Goal: Task Accomplishment & Management: Use online tool/utility

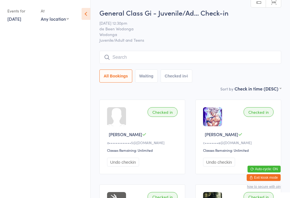
click at [54, 67] on ul at bounding box center [45, 113] width 90 height 170
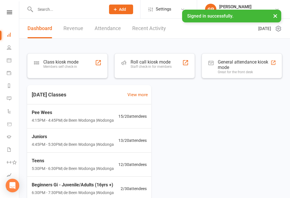
click at [73, 65] on div "Members self check-in" at bounding box center [60, 67] width 35 height 4
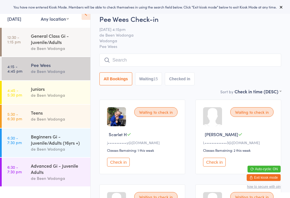
click at [272, 87] on div "Pee Wees Check-in 15 Oct 4:15pm de Been Wodonga Wodonga Pee Wees Manual search …" at bounding box center [190, 51] width 182 height 74
click at [273, 93] on select "First name (ASC) First name (DESC) Last name (ASC) Last name (DESC) Check in ti…" at bounding box center [258, 90] width 47 height 5
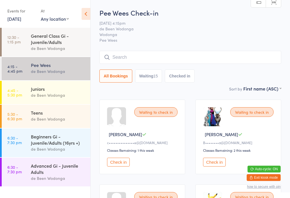
click at [228, 38] on span "Pee Wees" at bounding box center [190, 40] width 182 height 6
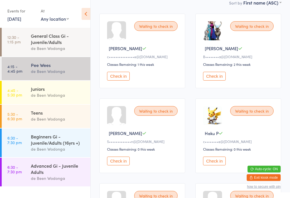
scroll to position [88, 0]
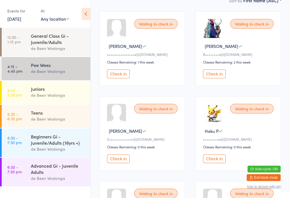
click at [219, 159] on button "Check in" at bounding box center [214, 158] width 23 height 9
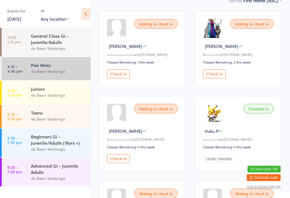
click at [68, 116] on div "Teens" at bounding box center [58, 112] width 55 height 6
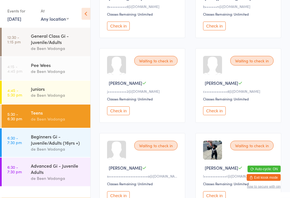
click at [222, 115] on button "Check in" at bounding box center [214, 111] width 23 height 9
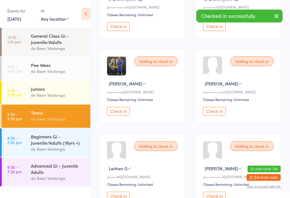
scroll to position [135, 0]
click at [73, 67] on div "Pee Wees" at bounding box center [58, 65] width 55 height 6
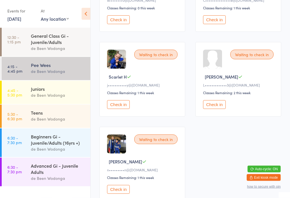
scroll to position [566, 0]
click at [164, 59] on div "Waiting to check in" at bounding box center [155, 55] width 43 height 10
click at [119, 109] on button "Check in" at bounding box center [118, 104] width 23 height 9
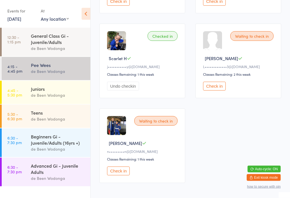
scroll to position [615, 0]
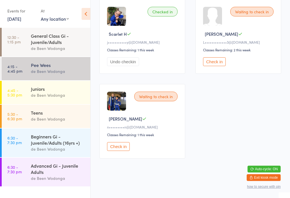
click at [112, 122] on span "Van O" at bounding box center [125, 119] width 33 height 6
click at [142, 121] on icon at bounding box center [144, 118] width 4 height 4
click at [126, 151] on button "Check in" at bounding box center [118, 146] width 23 height 9
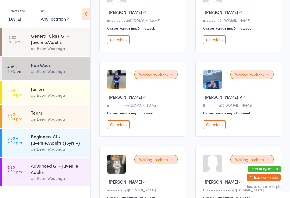
scroll to position [376, 0]
click at [117, 129] on button "Check in" at bounding box center [118, 124] width 23 height 9
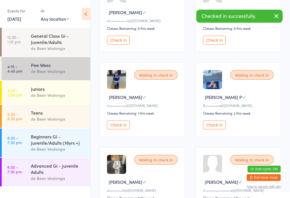
click at [118, 129] on button "Check in" at bounding box center [118, 124] width 23 height 9
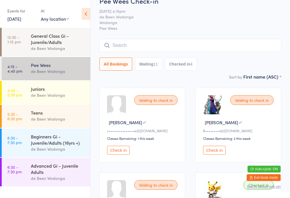
scroll to position [0, 0]
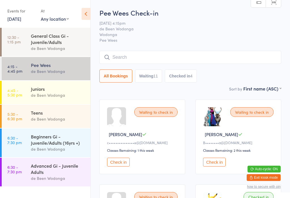
click at [57, 116] on div "Teens" at bounding box center [58, 112] width 55 height 6
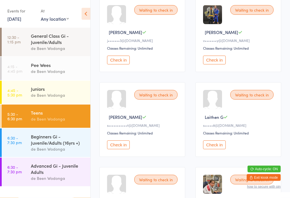
click at [206, 149] on button "Check in" at bounding box center [214, 145] width 23 height 9
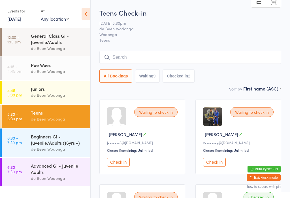
click at [49, 70] on div "de Been Wodonga" at bounding box center [58, 71] width 55 height 7
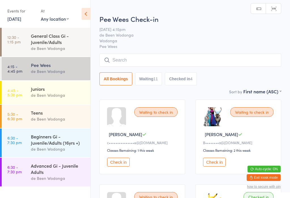
click at [56, 84] on div "Juniors de Been Wodonga" at bounding box center [61, 92] width 60 height 22
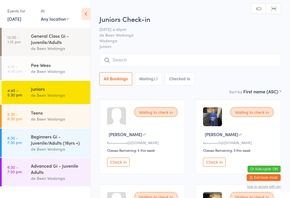
click at [51, 68] on div "Pee Wees" at bounding box center [58, 65] width 55 height 6
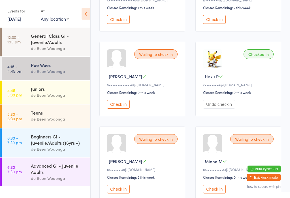
scroll to position [138, 0]
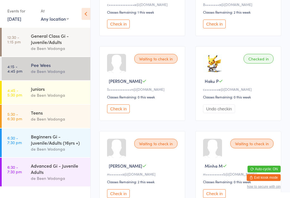
click at [117, 113] on button "Check in" at bounding box center [118, 108] width 23 height 9
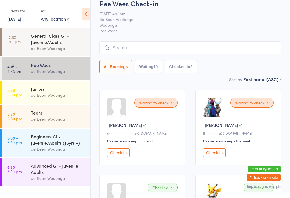
scroll to position [0, 0]
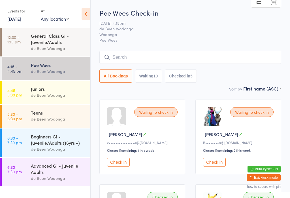
click at [141, 55] on input "search" at bounding box center [190, 57] width 182 height 13
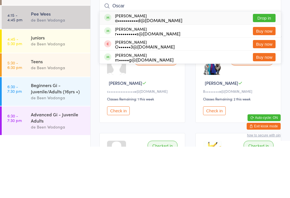
type input "Oscar"
click at [184, 63] on div "Oscar Pirard a••••••••••d@outlook.com Drop in" at bounding box center [190, 69] width 181 height 13
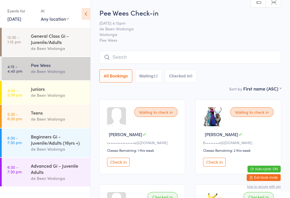
click at [179, 55] on input "search" at bounding box center [190, 57] width 182 height 13
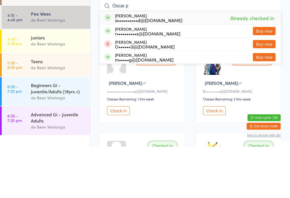
type input "Oscar p"
click at [252, 99] on div "Waiting to check in Charlie P B••••••••a@gmail.com Classes Remaining: 2 this we…" at bounding box center [239, 136] width 86 height 75
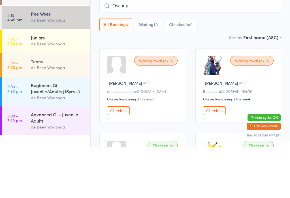
scroll to position [51, 0]
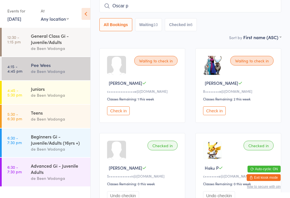
click at [44, 119] on div "de Been Wodonga" at bounding box center [58, 119] width 55 height 7
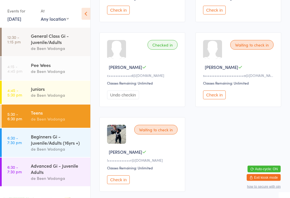
scroll to position [405, 0]
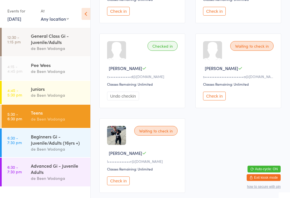
click at [29, 67] on link "4:15 - 4:45 pm Pee Wees de Been Wodonga" at bounding box center [46, 68] width 89 height 23
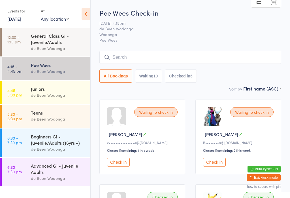
click at [23, 62] on link "4:15 - 4:45 pm Pee Wees de Been Wodonga" at bounding box center [46, 68] width 89 height 23
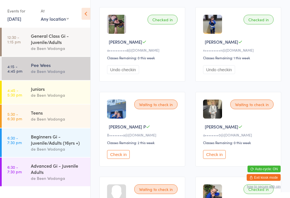
scroll to position [438, 0]
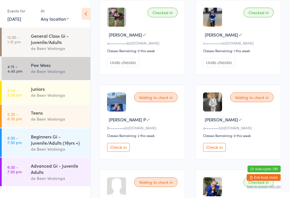
click at [214, 152] on button "Check in" at bounding box center [214, 147] width 23 height 9
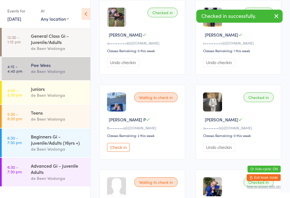
click at [29, 94] on link "4:45 - 5:30 pm Juniors de Been Wodonga" at bounding box center [46, 92] width 89 height 23
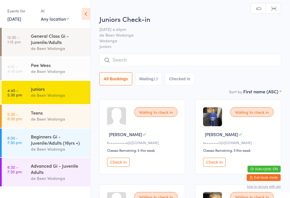
click at [216, 165] on button "Check in" at bounding box center [214, 162] width 23 height 9
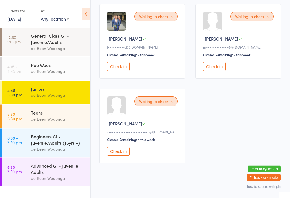
scroll to position [529, 0]
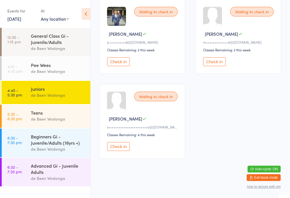
click at [119, 151] on button "Check in" at bounding box center [118, 146] width 23 height 9
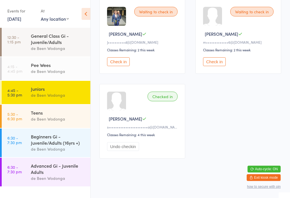
click at [46, 114] on div "Teens" at bounding box center [58, 112] width 55 height 6
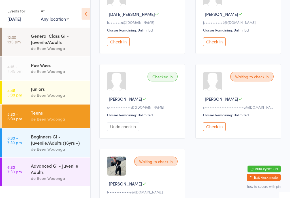
scroll to position [384, 0]
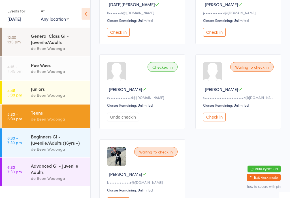
click at [210, 122] on button "Check in" at bounding box center [214, 117] width 23 height 9
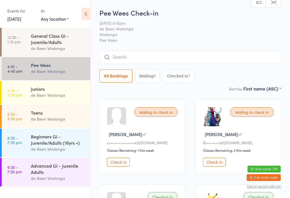
click at [69, 121] on div "de Been Wodonga" at bounding box center [58, 119] width 55 height 7
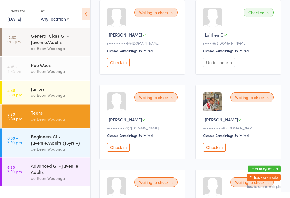
scroll to position [184, 0]
click at [218, 151] on button "Check in" at bounding box center [214, 147] width 23 height 9
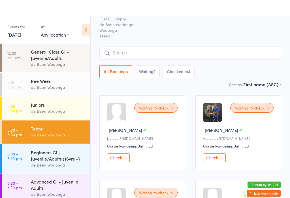
scroll to position [0, 0]
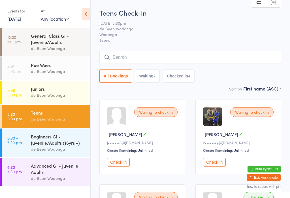
click at [69, 68] on div "Pee Wees" at bounding box center [58, 65] width 55 height 6
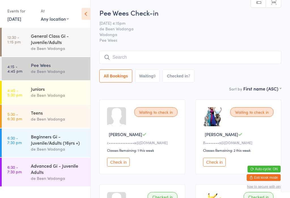
click at [48, 83] on div "Juniors de Been Wodonga" at bounding box center [61, 92] width 60 height 22
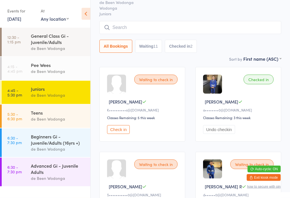
scroll to position [33, 0]
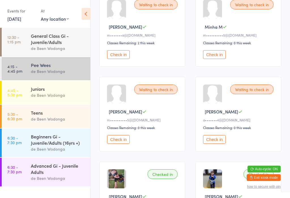
scroll to position [296, 0]
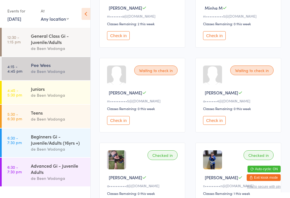
click at [216, 124] on button "Check in" at bounding box center [214, 120] width 23 height 9
click at [121, 40] on button "Check in" at bounding box center [118, 35] width 23 height 9
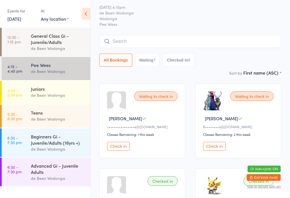
scroll to position [0, 0]
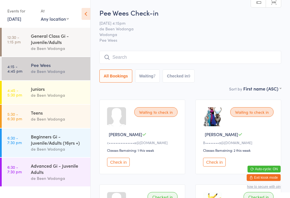
click at [118, 162] on button "Check in" at bounding box center [118, 162] width 23 height 9
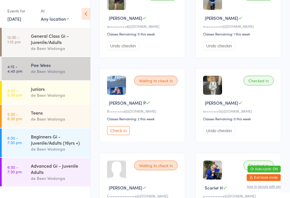
scroll to position [459, 0]
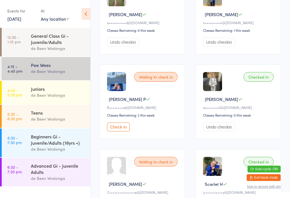
click at [112, 131] on button "Check in" at bounding box center [118, 126] width 23 height 9
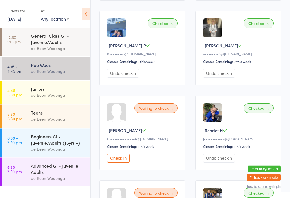
click at [122, 163] on button "Check in" at bounding box center [118, 158] width 23 height 9
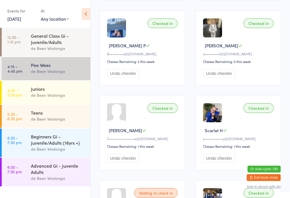
click at [26, 95] on link "4:45 - 5:30 pm Juniors de Been Wodonga" at bounding box center [46, 92] width 89 height 23
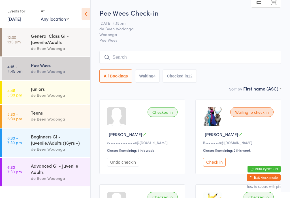
click at [212, 165] on button "Check in" at bounding box center [214, 162] width 23 height 9
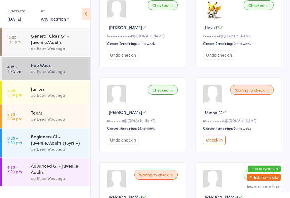
click at [220, 145] on button "Check in" at bounding box center [214, 140] width 23 height 9
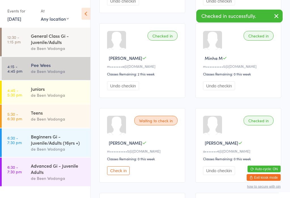
scroll to position [254, 0]
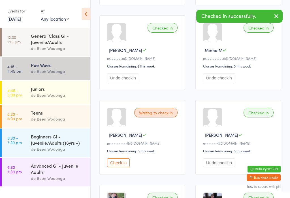
click at [121, 167] on button "Check in" at bounding box center [118, 162] width 23 height 9
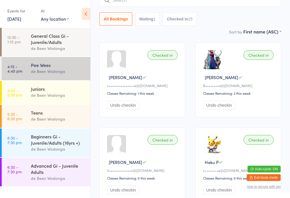
scroll to position [0, 0]
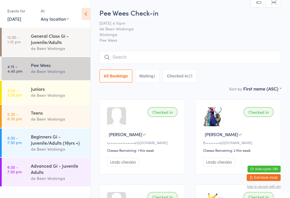
click at [24, 89] on link "4:45 - 5:30 pm Juniors de Been Wodonga" at bounding box center [46, 92] width 89 height 23
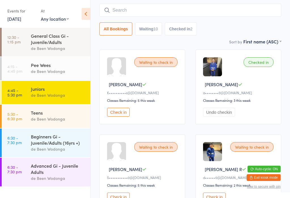
scroll to position [60, 0]
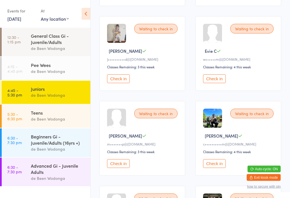
click at [215, 83] on button "Check in" at bounding box center [214, 79] width 23 height 9
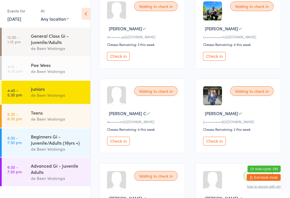
scroll to position [360, 0]
click at [117, 145] on button "Check in" at bounding box center [118, 140] width 23 height 9
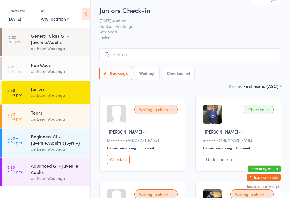
scroll to position [3, 0]
click at [118, 164] on button "Check in" at bounding box center [118, 159] width 23 height 9
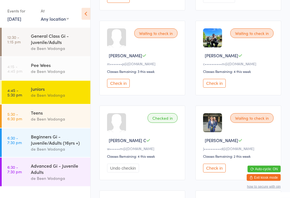
click at [120, 88] on button "Check in" at bounding box center [118, 83] width 23 height 9
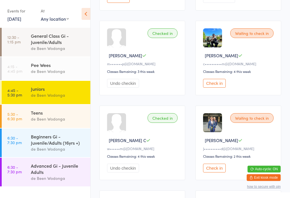
click at [212, 172] on button "Check in" at bounding box center [214, 167] width 23 height 9
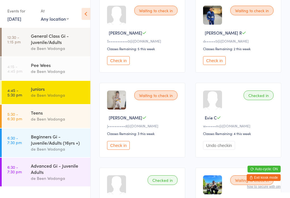
scroll to position [186, 0]
click at [124, 149] on button "Check in" at bounding box center [118, 145] width 23 height 9
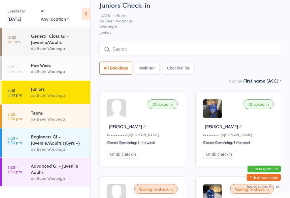
scroll to position [0, 0]
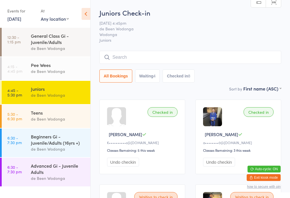
click at [149, 76] on button "Waiting 4" at bounding box center [147, 75] width 25 height 13
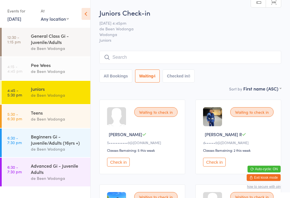
click at [115, 77] on button "All Bookings" at bounding box center [115, 75] width 33 height 13
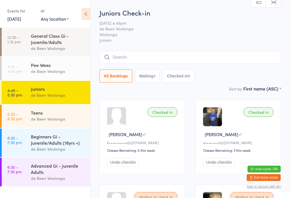
click at [185, 76] on button "Checked in 8" at bounding box center [179, 75] width 32 height 13
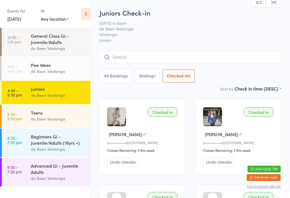
select select "5"
click at [16, 88] on link "4:45 - 5:30 pm Juniors de Been Wodonga" at bounding box center [46, 92] width 89 height 23
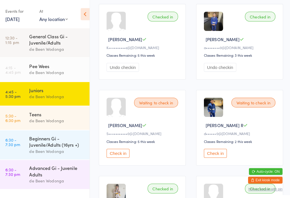
click at [204, 152] on button "Check in" at bounding box center [214, 150] width 23 height 9
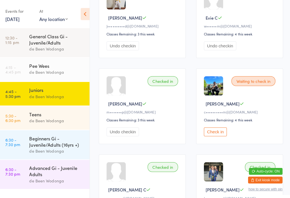
scroll to position [286, 0]
click at [220, 134] on button "Check in" at bounding box center [214, 129] width 23 height 9
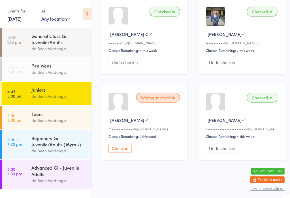
scroll to position [445, 0]
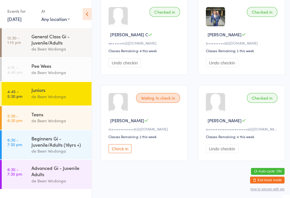
click at [124, 151] on button "Check in" at bounding box center [118, 146] width 23 height 9
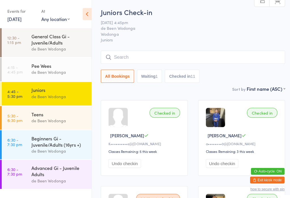
scroll to position [0, 0]
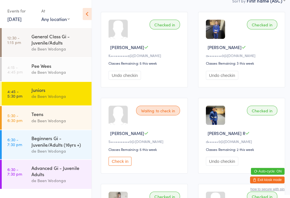
click at [121, 162] on button "Check in" at bounding box center [118, 159] width 23 height 9
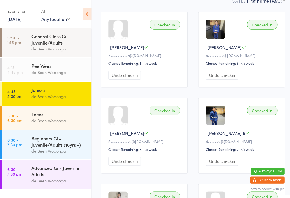
scroll to position [94, 0]
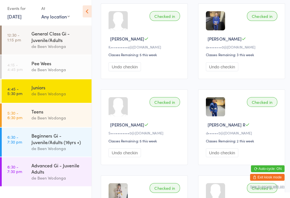
click at [71, 116] on div "de Been Wodonga" at bounding box center [58, 119] width 55 height 7
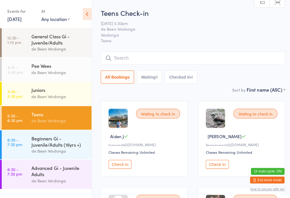
click at [216, 162] on button "Check in" at bounding box center [214, 162] width 23 height 9
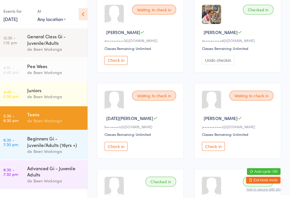
scroll to position [357, 0]
click at [109, 148] on button "Check in" at bounding box center [118, 144] width 23 height 9
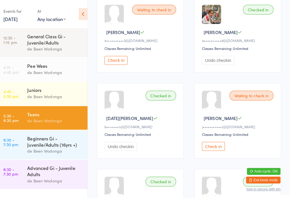
click at [50, 181] on div "de Been Wodonga" at bounding box center [58, 178] width 55 height 7
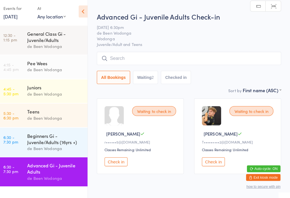
click at [182, 62] on input "search" at bounding box center [190, 60] width 182 height 13
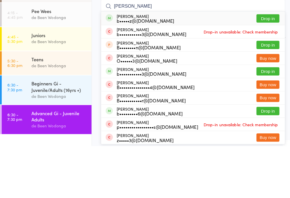
type input "Brad"
click at [262, 68] on button "Drop in" at bounding box center [264, 72] width 23 height 8
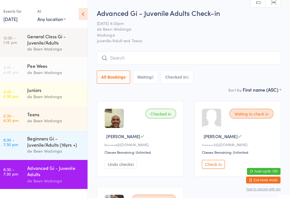
click at [63, 117] on div "de Been Wodonga" at bounding box center [58, 119] width 55 height 7
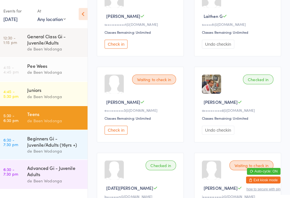
click at [110, 133] on button "Check in" at bounding box center [118, 128] width 23 height 9
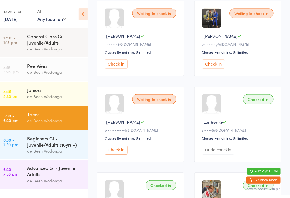
scroll to position [184, 0]
click at [118, 152] on button "Check in" at bounding box center [118, 147] width 23 height 9
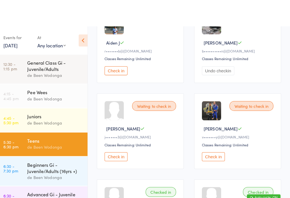
scroll to position [0, 0]
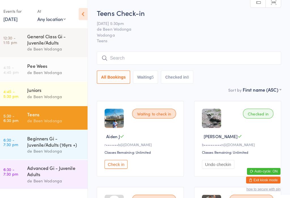
click at [116, 161] on button "Check in" at bounding box center [118, 162] width 23 height 9
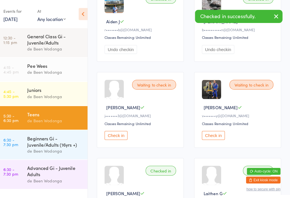
click at [208, 138] on button "Check in" at bounding box center [214, 133] width 23 height 9
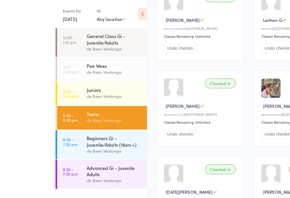
scroll to position [532, 0]
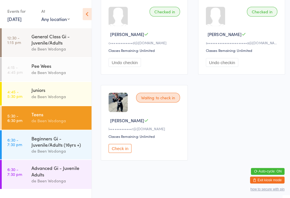
click at [122, 150] on button "Check in" at bounding box center [118, 146] width 23 height 9
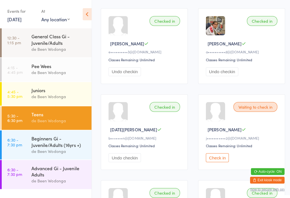
scroll to position [345, 0]
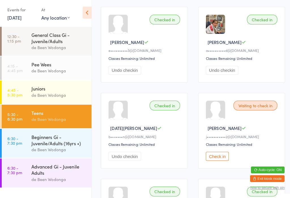
click at [225, 160] on button "Check in" at bounding box center [214, 155] width 23 height 9
click at [35, 141] on div "Beginners Gi - Juvenile/Adults (16yrs +)" at bounding box center [58, 139] width 55 height 12
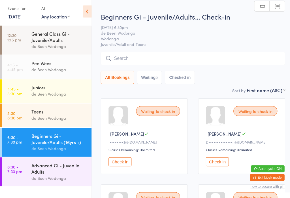
click at [152, 60] on input "search" at bounding box center [190, 60] width 182 height 13
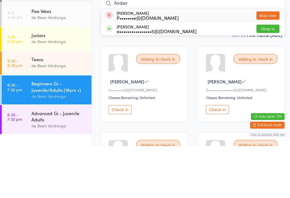
type input "Amber"
click at [263, 78] on button "Drop in" at bounding box center [264, 82] width 23 height 8
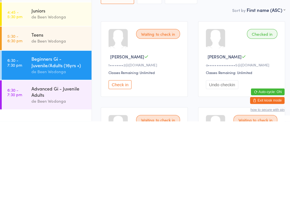
click at [34, 133] on div "Beginners Gi - Juvenile/Adults (16yrs +)" at bounding box center [58, 139] width 55 height 12
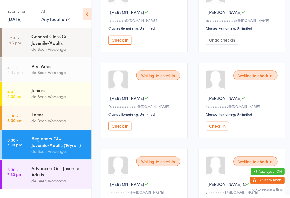
scroll to position [122, 0]
click at [121, 128] on button "Check in" at bounding box center [118, 124] width 23 height 9
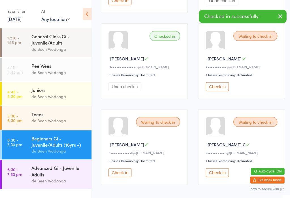
scroll to position [161, 0]
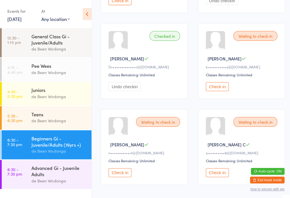
click at [124, 175] on button "Check in" at bounding box center [118, 170] width 23 height 9
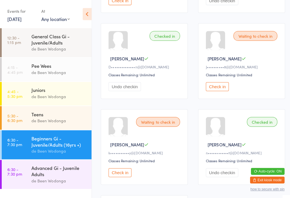
click at [120, 172] on button "Check in" at bounding box center [118, 170] width 23 height 9
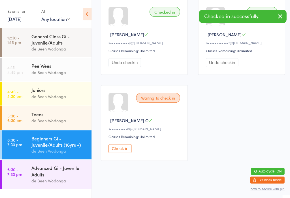
scroll to position [272, 0]
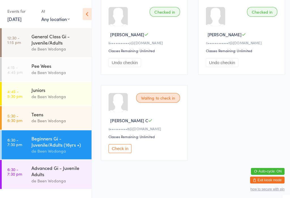
click at [118, 151] on button "Check in" at bounding box center [118, 146] width 23 height 9
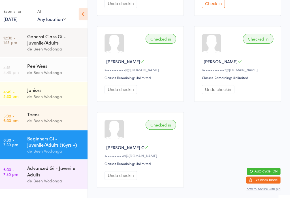
scroll to position [243, 0]
click at [41, 171] on div "Advanced Gi - Juvenile Adults" at bounding box center [58, 168] width 55 height 12
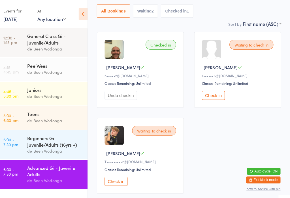
scroll to position [71, 0]
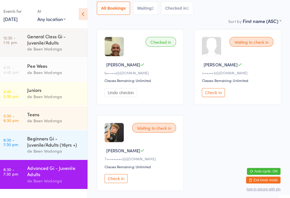
click at [209, 93] on button "Check in" at bounding box center [214, 91] width 23 height 9
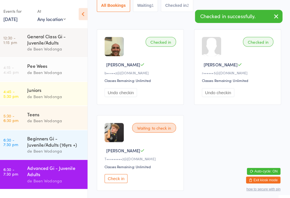
click at [31, 131] on div "Beginners Gi - Juvenile/Adults (16yrs +) de Been Wodonga" at bounding box center [61, 142] width 60 height 29
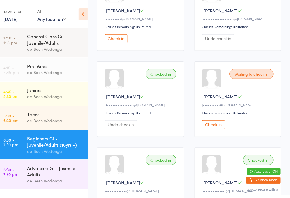
click at [208, 126] on button "Check in" at bounding box center [214, 122] width 23 height 9
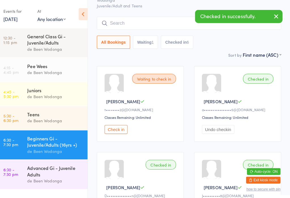
scroll to position [34, 0]
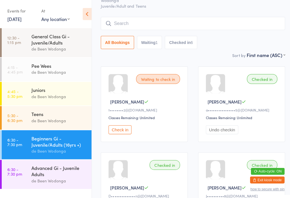
click at [172, 23] on input "search" at bounding box center [190, 23] width 182 height 13
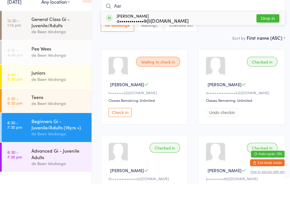
type input "Aar"
click at [265, 31] on button "Drop in" at bounding box center [264, 35] width 23 height 8
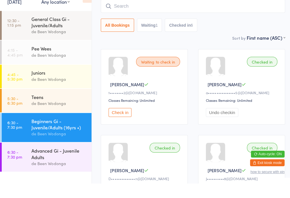
scroll to position [48, 0]
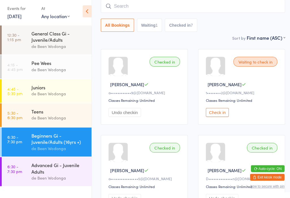
click at [158, 8] on input "search" at bounding box center [190, 8] width 182 height 13
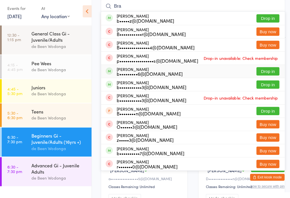
type input "Bra"
click at [156, 73] on div "b•••••••••6@gmail.com" at bounding box center [147, 75] width 65 height 5
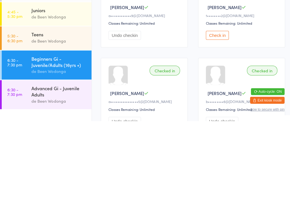
click at [213, 109] on button "Check in" at bounding box center [214, 113] width 23 height 9
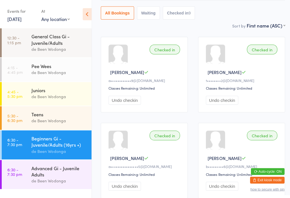
scroll to position [0, 0]
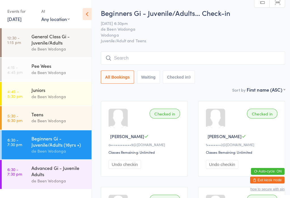
click at [216, 57] on input "search" at bounding box center [190, 57] width 182 height 13
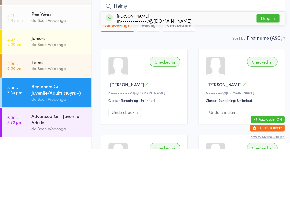
type input "Helmy"
click at [267, 65] on button "Drop in" at bounding box center [264, 69] width 23 height 8
